Goal: Information Seeking & Learning: Learn about a topic

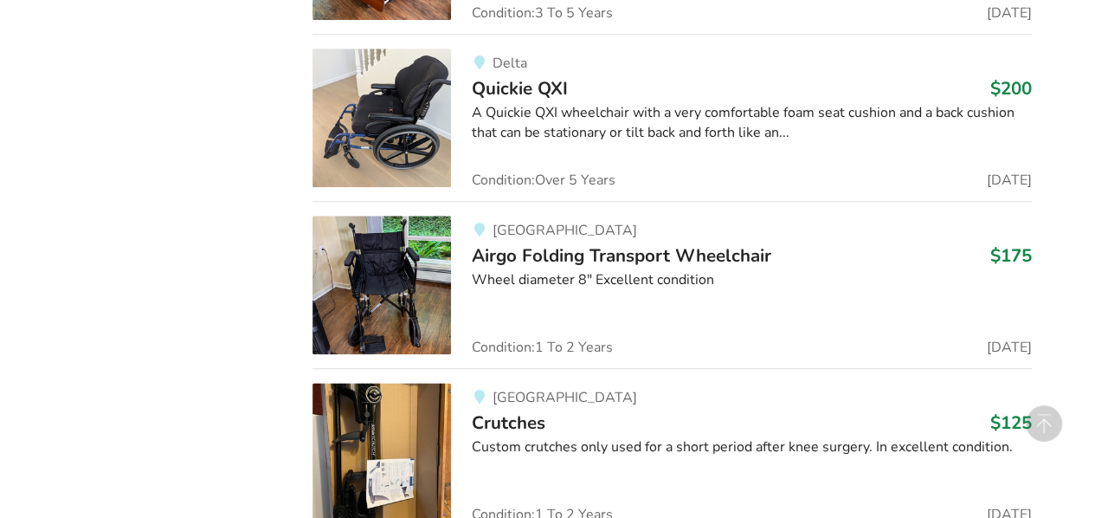
scroll to position [4120, 0]
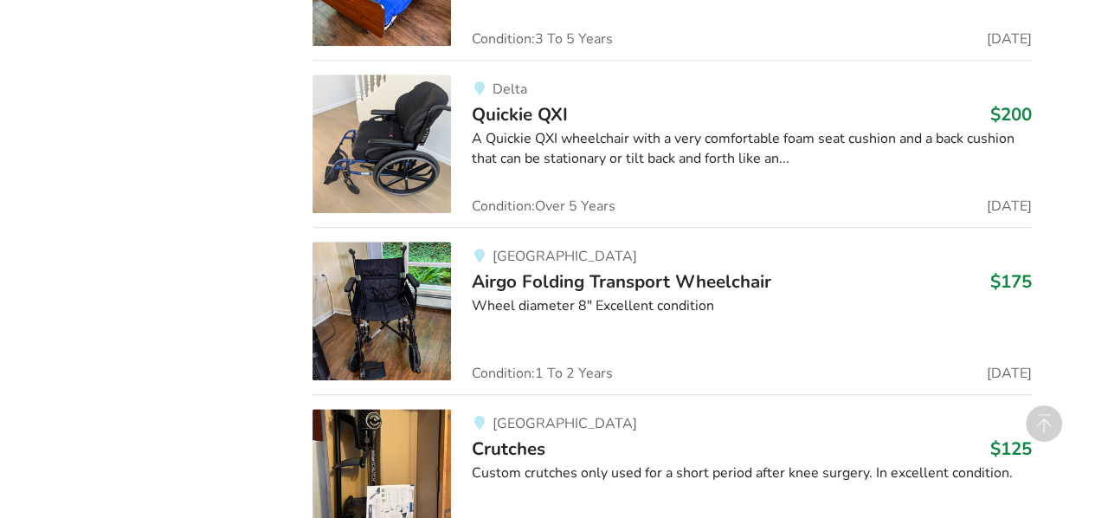
click at [378, 145] on img at bounding box center [382, 143] width 139 height 139
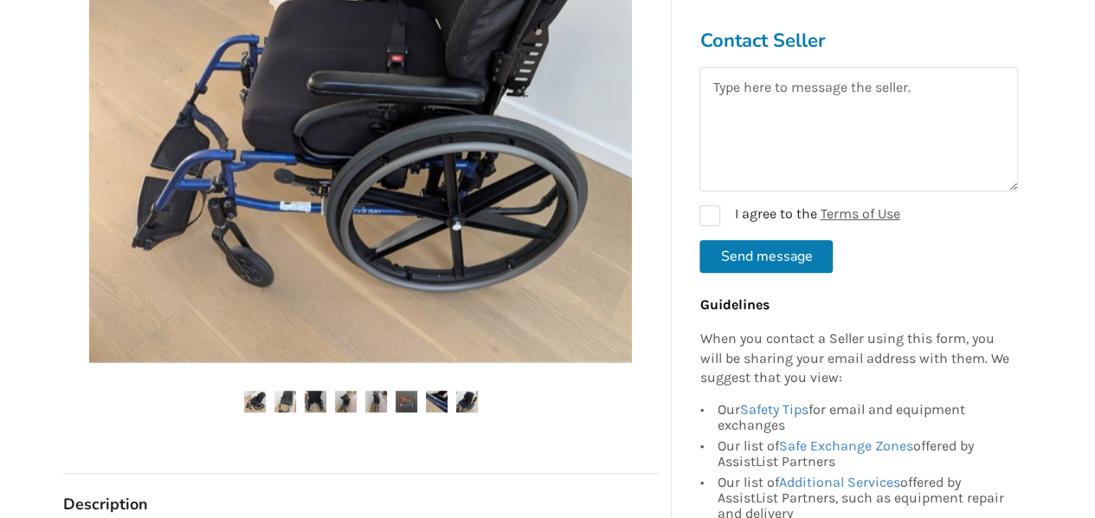
scroll to position [520, 0]
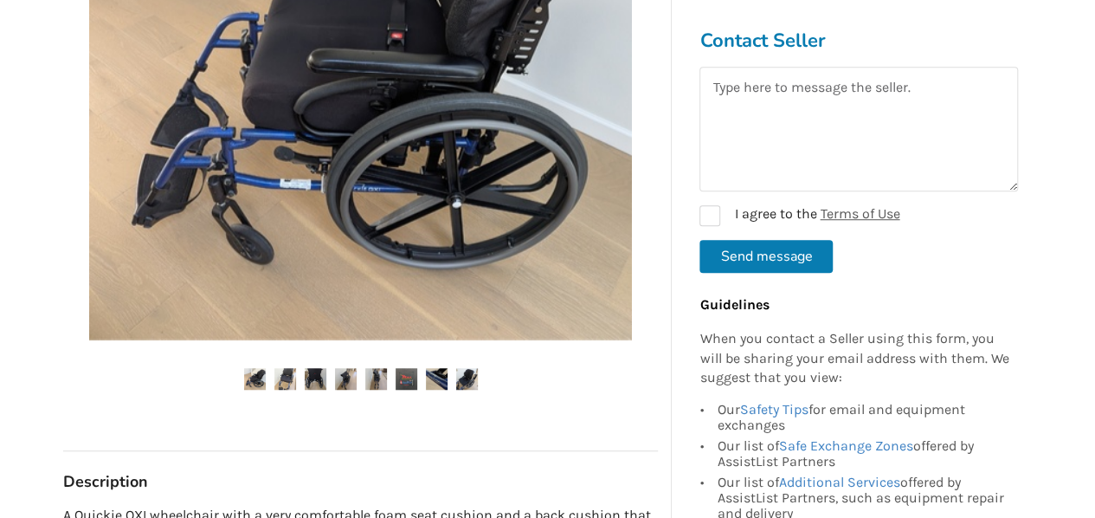
click at [286, 378] on img at bounding box center [286, 379] width 22 height 22
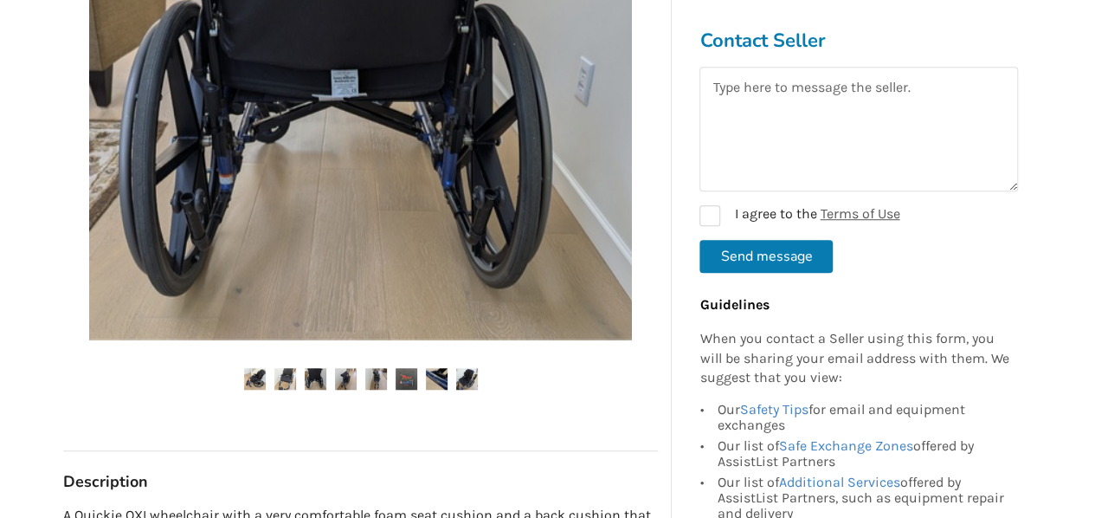
click at [315, 380] on img at bounding box center [316, 379] width 22 height 22
click at [348, 382] on img at bounding box center [346, 379] width 22 height 22
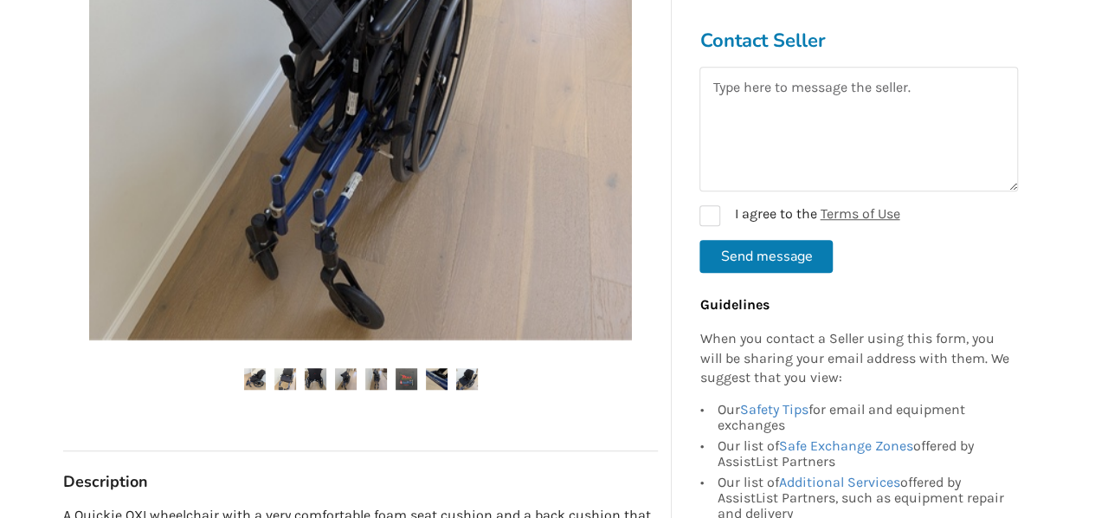
click at [374, 377] on img at bounding box center [376, 379] width 22 height 22
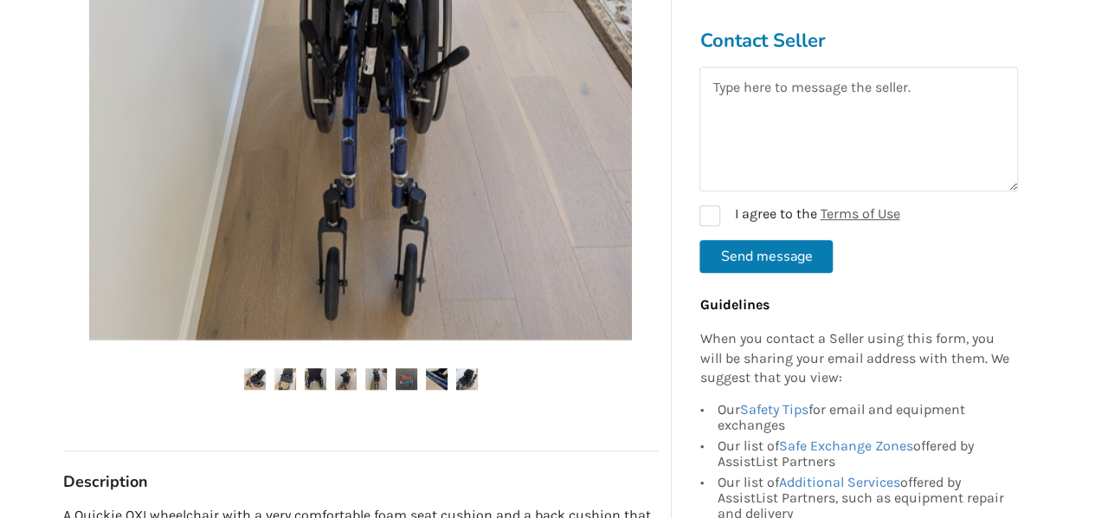
click at [407, 373] on img at bounding box center [407, 379] width 22 height 22
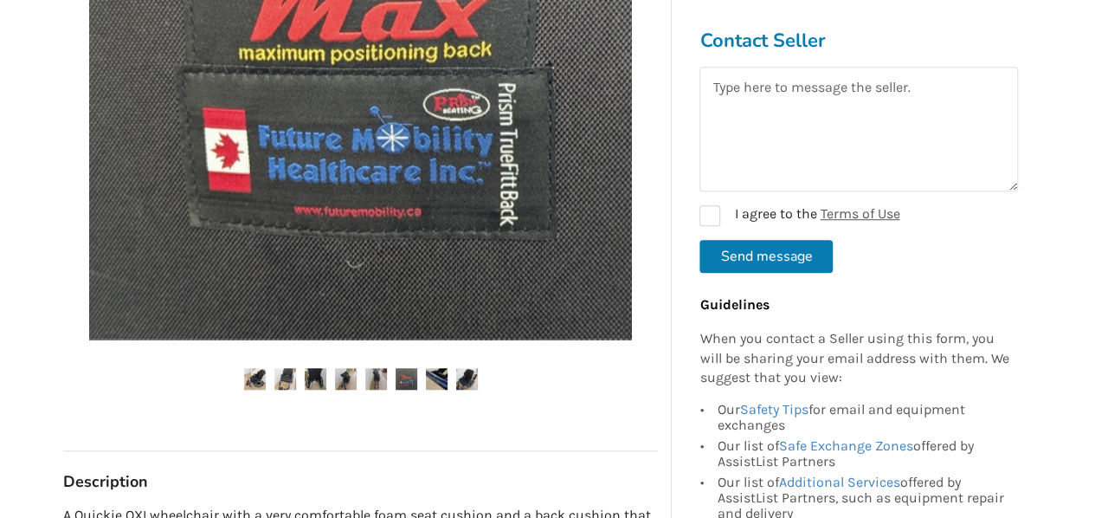
click at [430, 375] on img at bounding box center [437, 379] width 22 height 22
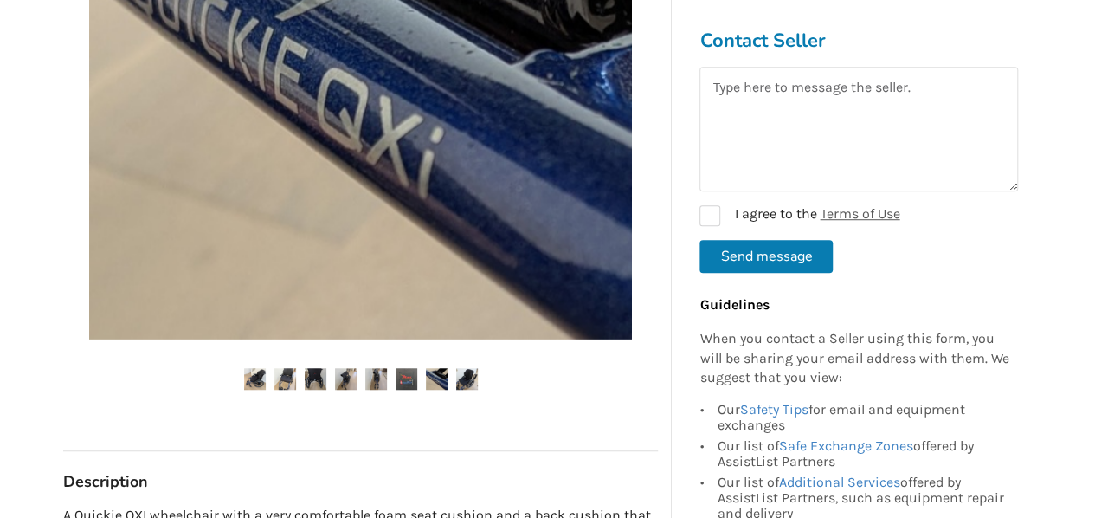
click at [450, 378] on ul at bounding box center [360, 379] width 595 height 23
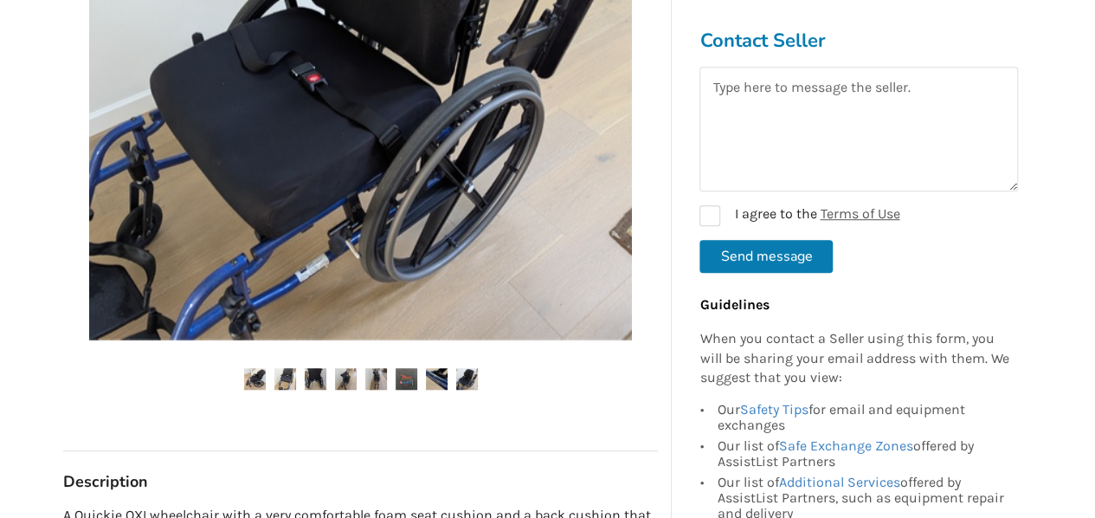
click at [475, 377] on img at bounding box center [467, 379] width 22 height 22
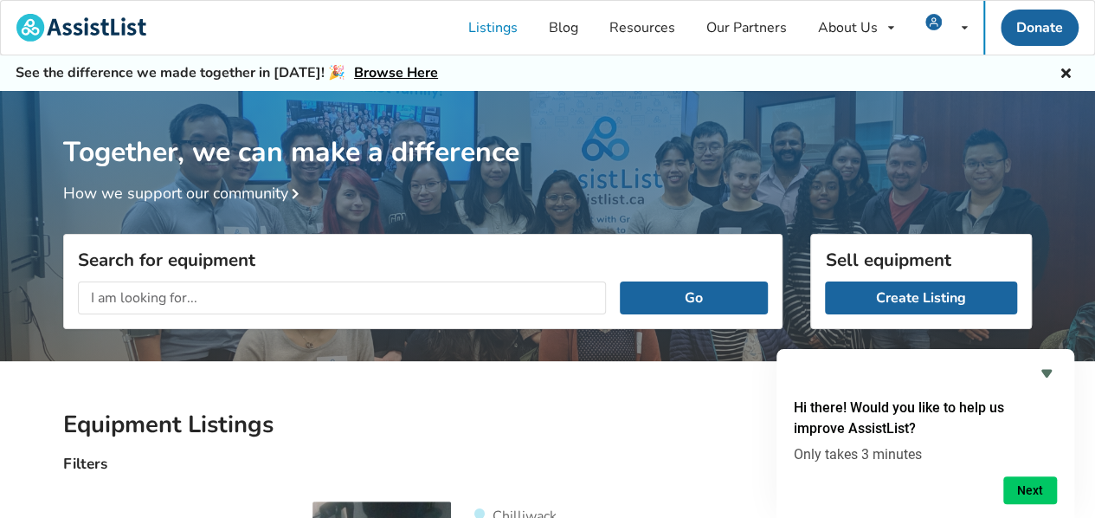
click at [109, 303] on input "text" at bounding box center [342, 297] width 528 height 33
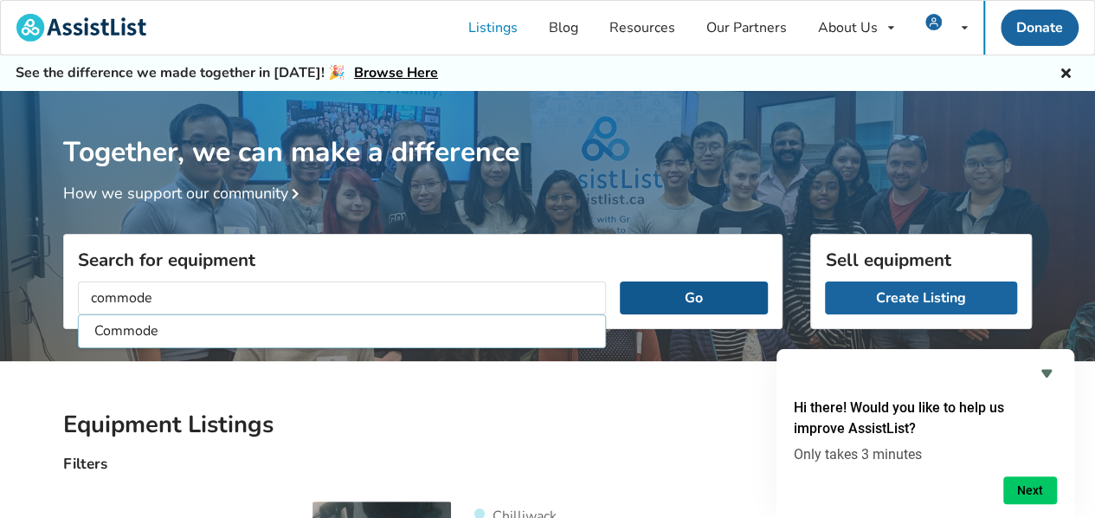
type input "commode"
click at [658, 302] on button "Go" at bounding box center [694, 297] width 148 height 33
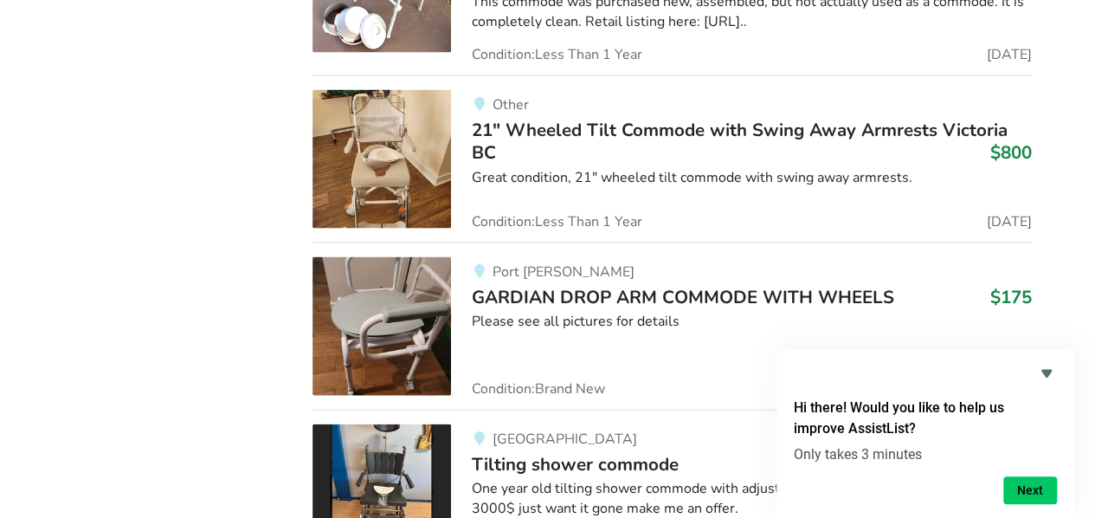
scroll to position [1819, 0]
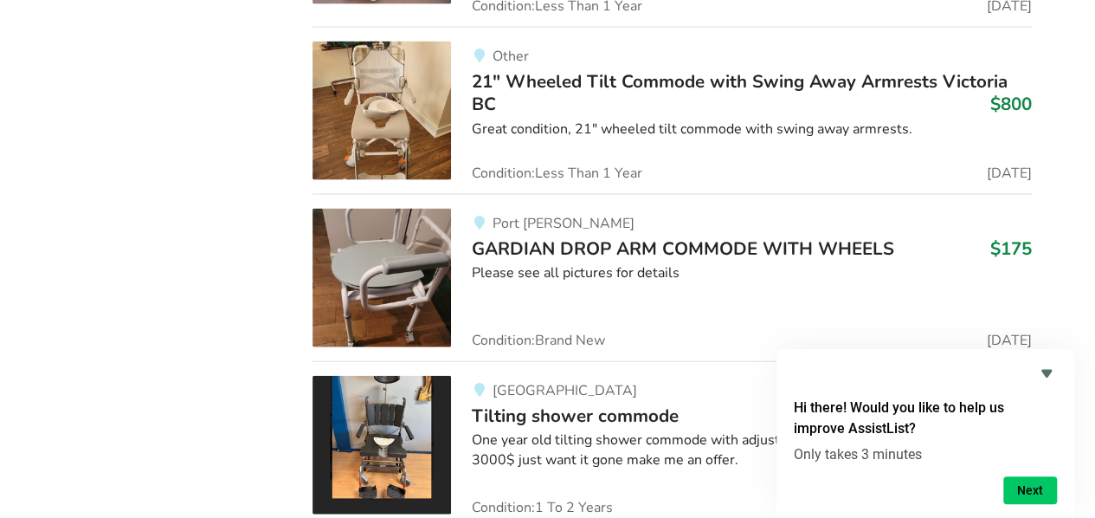
click at [395, 264] on img at bounding box center [382, 278] width 139 height 139
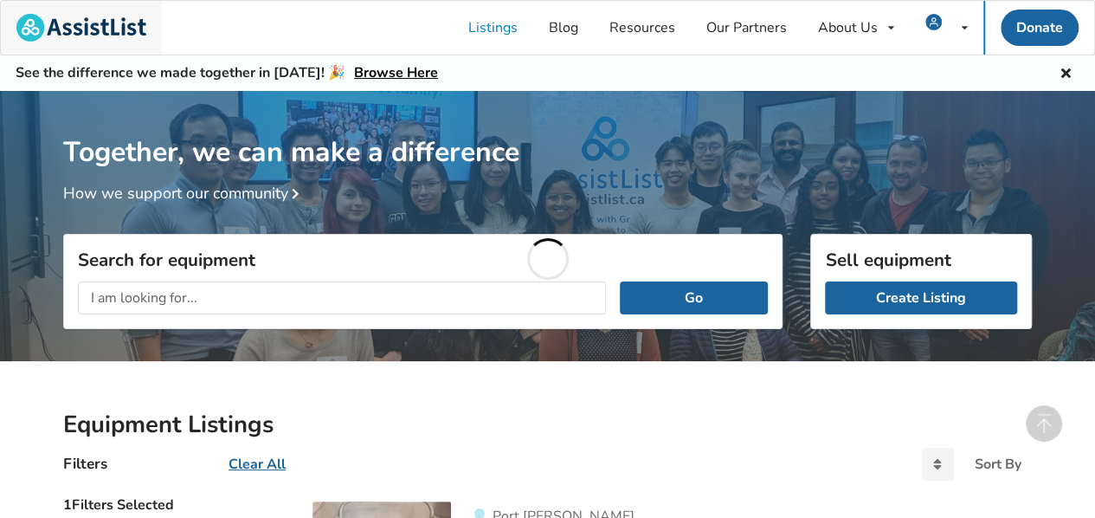
scroll to position [1819, 0]
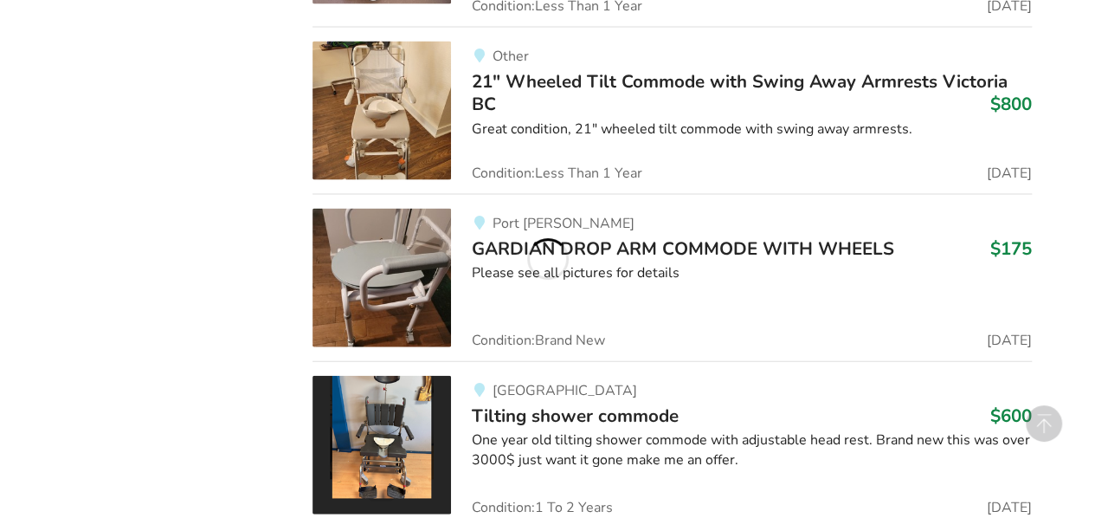
click at [393, 242] on img at bounding box center [382, 278] width 139 height 139
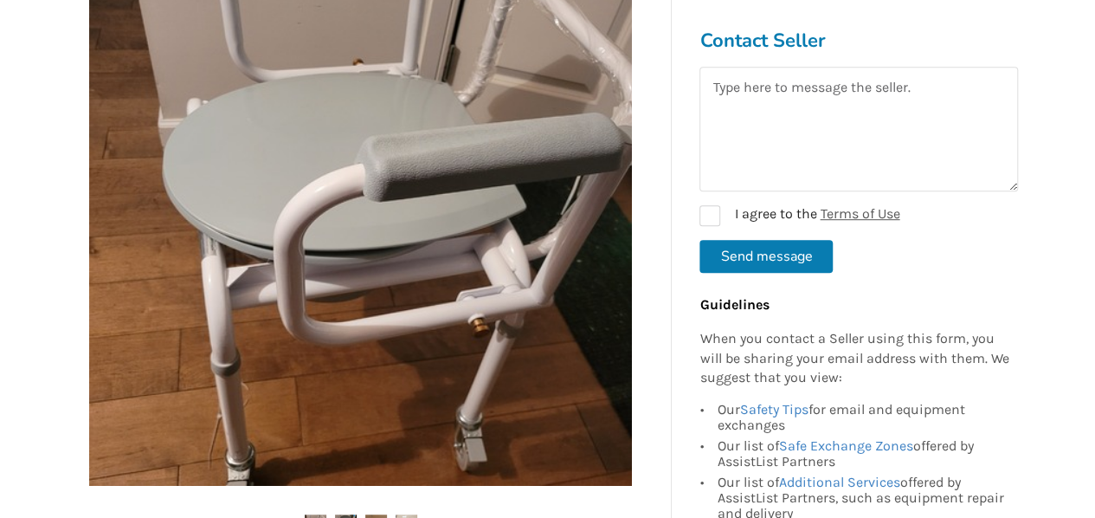
scroll to position [433, 0]
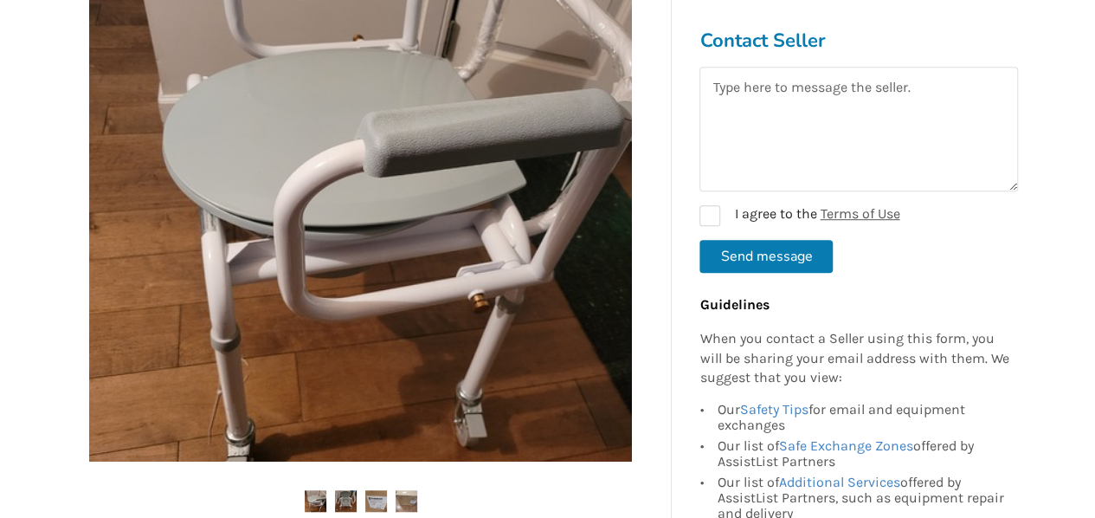
click at [343, 503] on img at bounding box center [346, 501] width 22 height 22
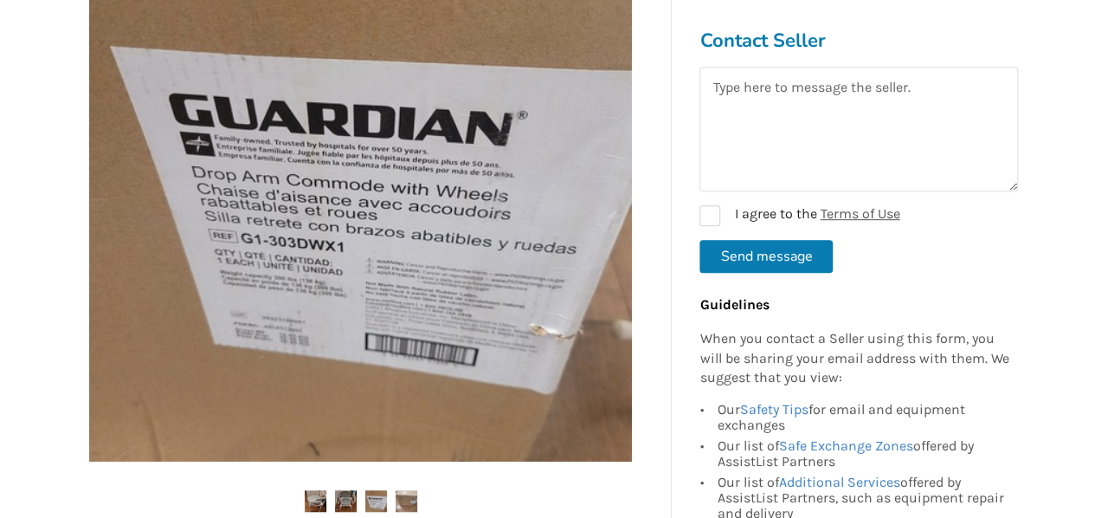
click at [374, 506] on img at bounding box center [376, 501] width 22 height 22
click at [410, 499] on img at bounding box center [407, 501] width 22 height 22
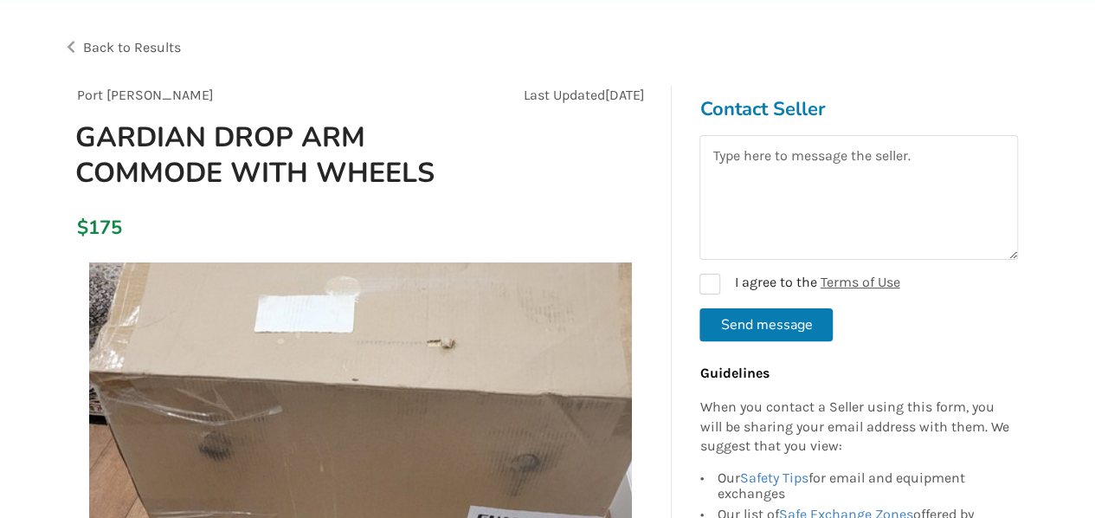
scroll to position [0, 0]
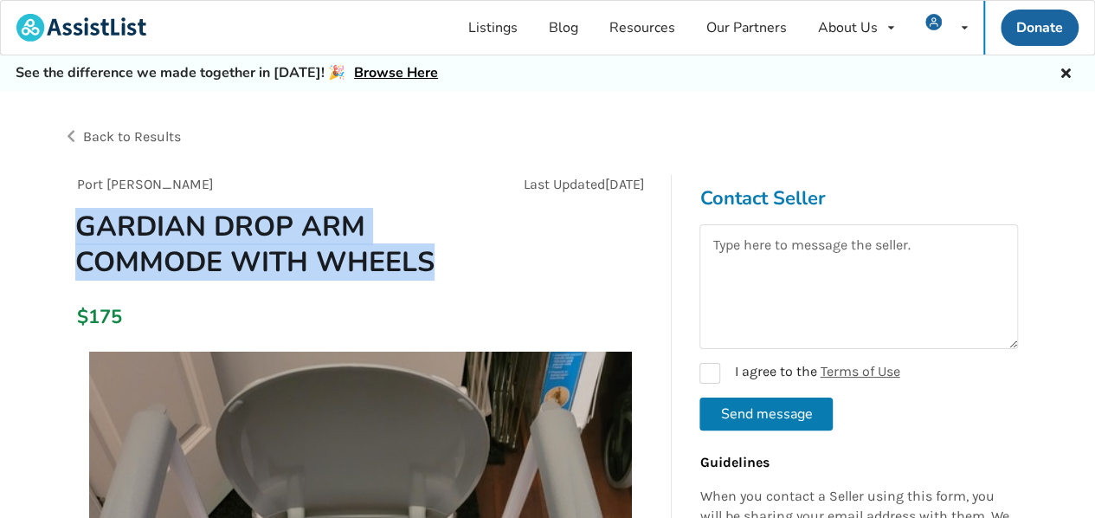
drag, startPoint x: 68, startPoint y: 220, endPoint x: 442, endPoint y: 264, distance: 376.7
click at [442, 264] on h1 "GARDIAN DROP ARM COMMODE WITH WHEELS" at bounding box center [266, 244] width 410 height 71
copy h1 "GARDIAN DROP ARM COMMODE WITH WHEELS"
